Goal: Information Seeking & Learning: Learn about a topic

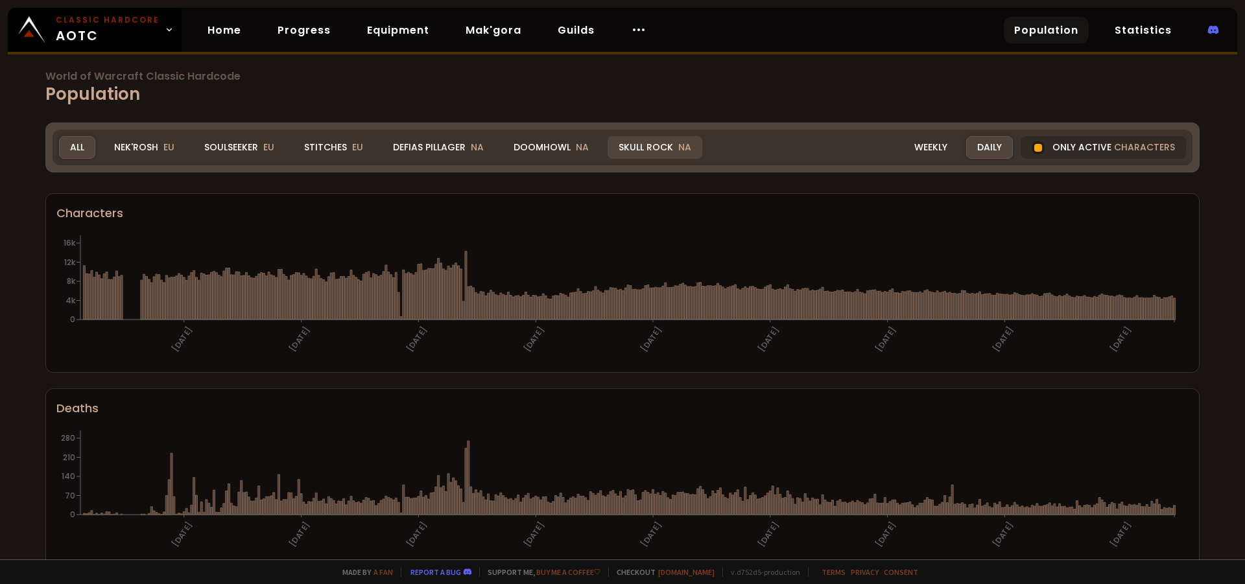
click at [678, 147] on span "NA" at bounding box center [684, 147] width 13 height 13
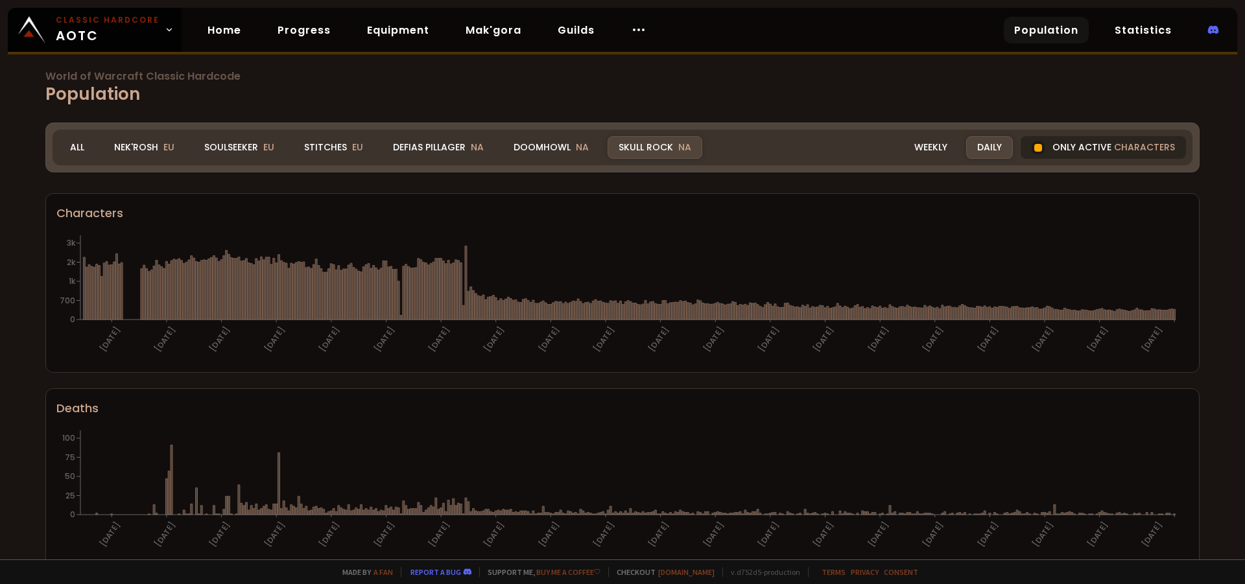
click at [1046, 148] on div "Only active characters" at bounding box center [1103, 147] width 165 height 23
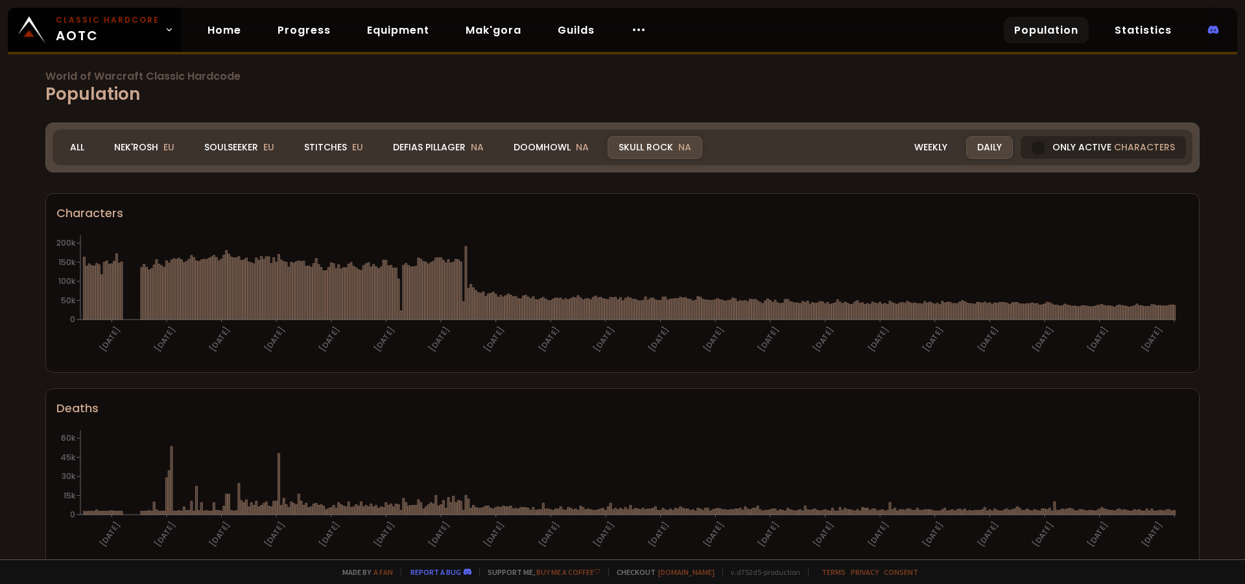
click at [1039, 147] on div "Only active characters" at bounding box center [1103, 147] width 165 height 23
